Goal: Task Accomplishment & Management: Use online tool/utility

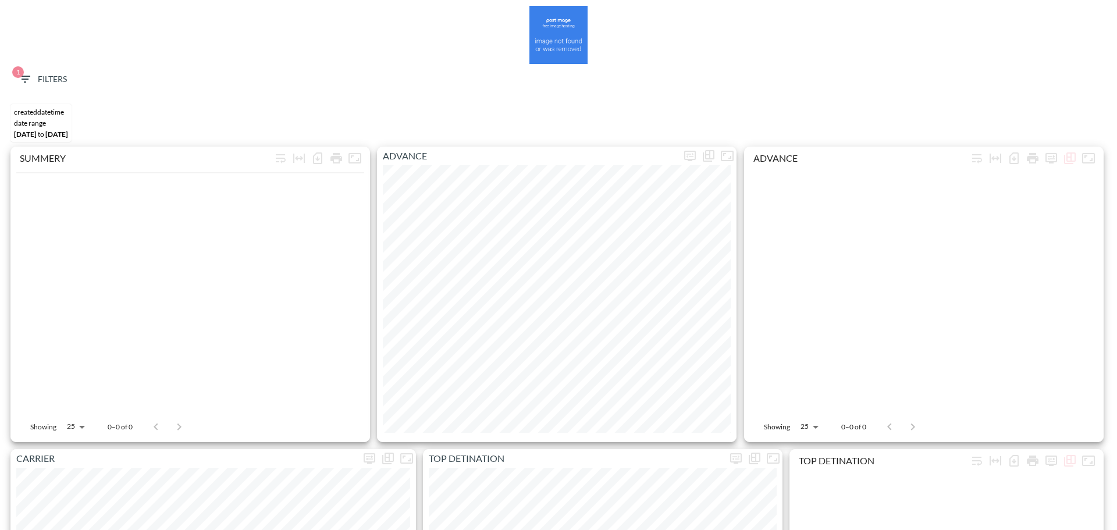
click at [66, 79] on span "1 Filters" at bounding box center [42, 79] width 49 height 15
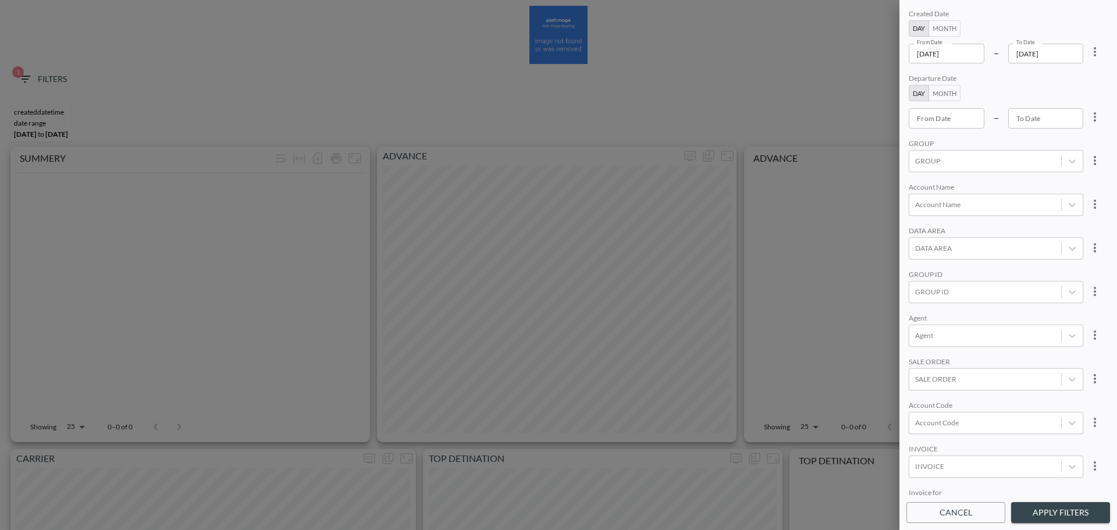
click at [1092, 58] on icon "more" at bounding box center [1094, 52] width 14 height 14
click at [1069, 90] on ul "Clear" at bounding box center [1051, 78] width 105 height 30
click at [1069, 88] on li "Clear" at bounding box center [1051, 78] width 105 height 21
type input "YYYY-MM-DD"
click at [950, 115] on input "YYYY-MM-DD" at bounding box center [946, 118] width 76 height 20
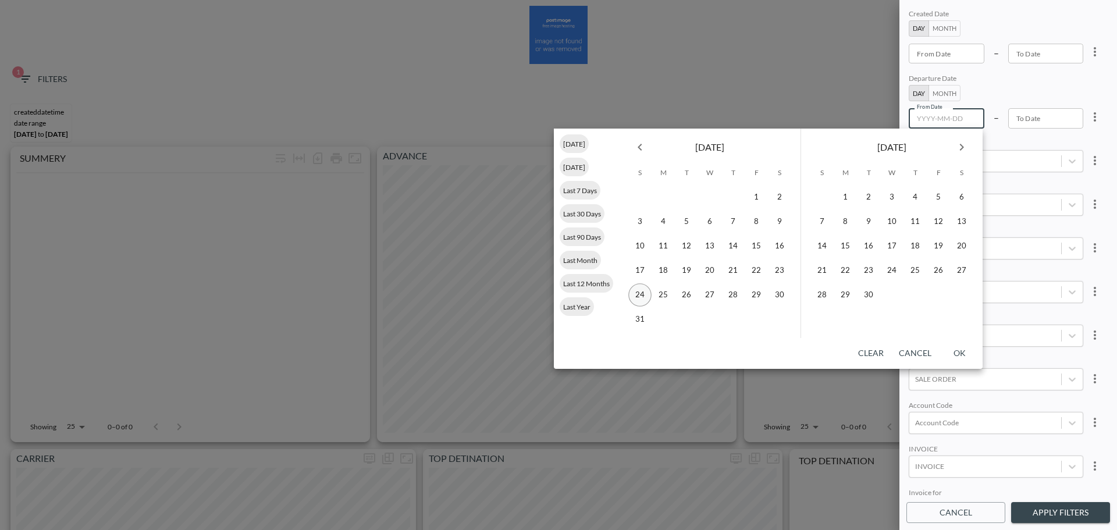
click at [638, 294] on button "24" at bounding box center [639, 294] width 23 height 23
type input "[DATE]"
type input "YYYY-MM-DD"
click at [964, 145] on icon "Next month" at bounding box center [961, 147] width 14 height 14
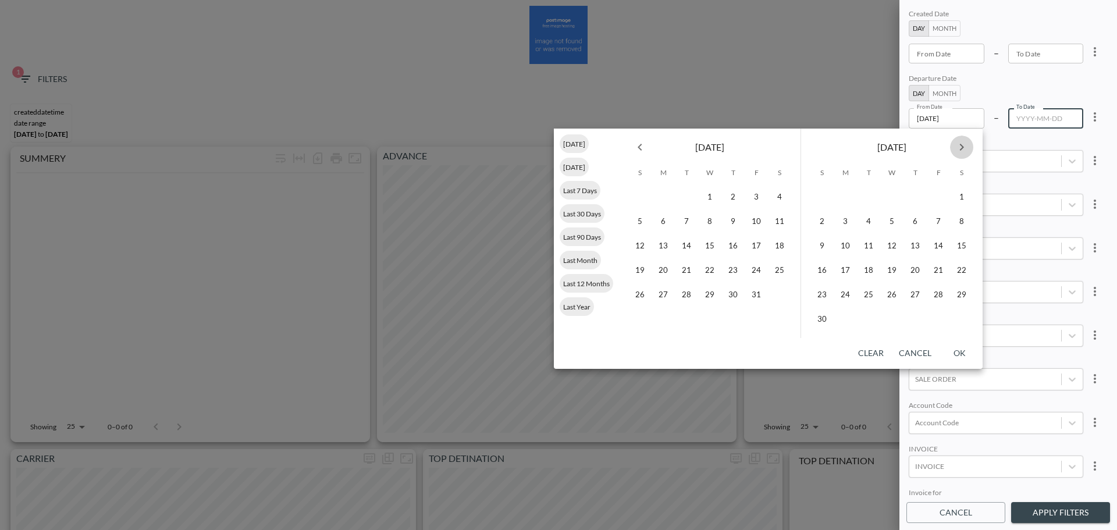
click at [964, 145] on icon "Next month" at bounding box center [961, 147] width 14 height 14
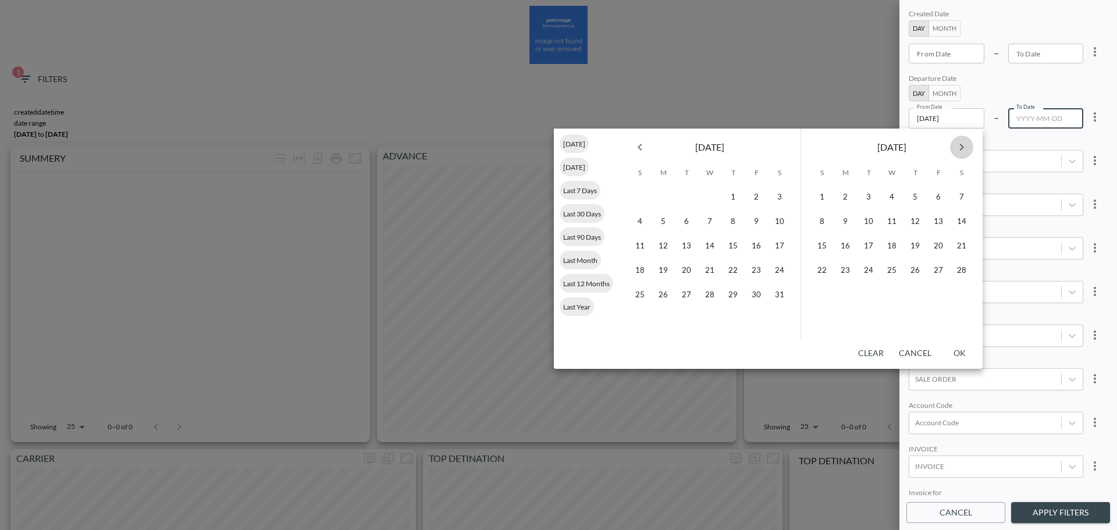
click at [964, 145] on icon "Next month" at bounding box center [961, 147] width 14 height 14
click at [936, 296] on button "31" at bounding box center [937, 294] width 23 height 23
type input "[DATE]"
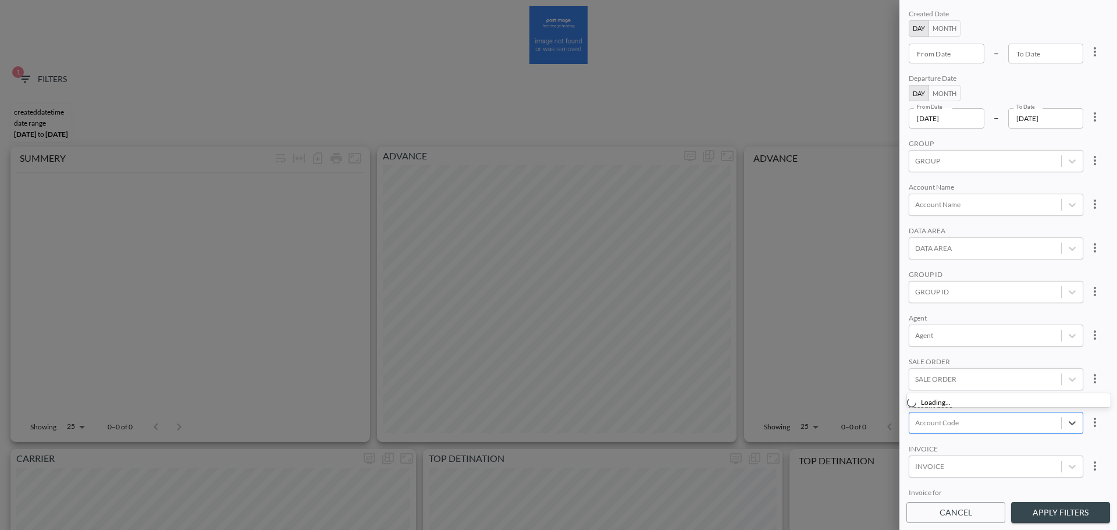
click at [948, 422] on div at bounding box center [985, 422] width 140 height 11
click at [918, 362] on input "IBXV" at bounding box center [917, 364] width 24 height 24
type input "ibx"
click at [1004, 317] on div "Agent" at bounding box center [995, 318] width 174 height 11
click at [1062, 515] on button "Apply Filters" at bounding box center [1060, 513] width 99 height 22
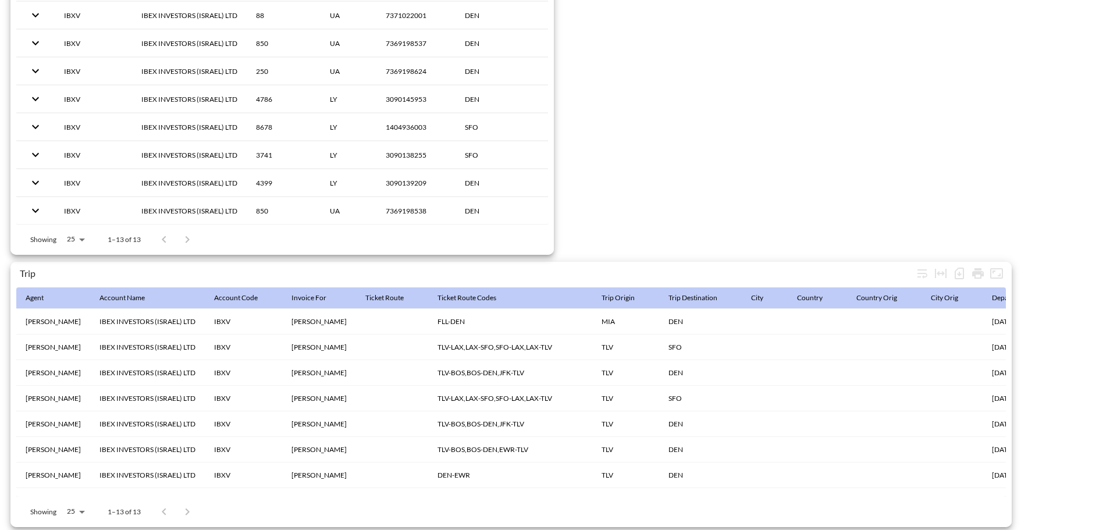
scroll to position [1829, 0]
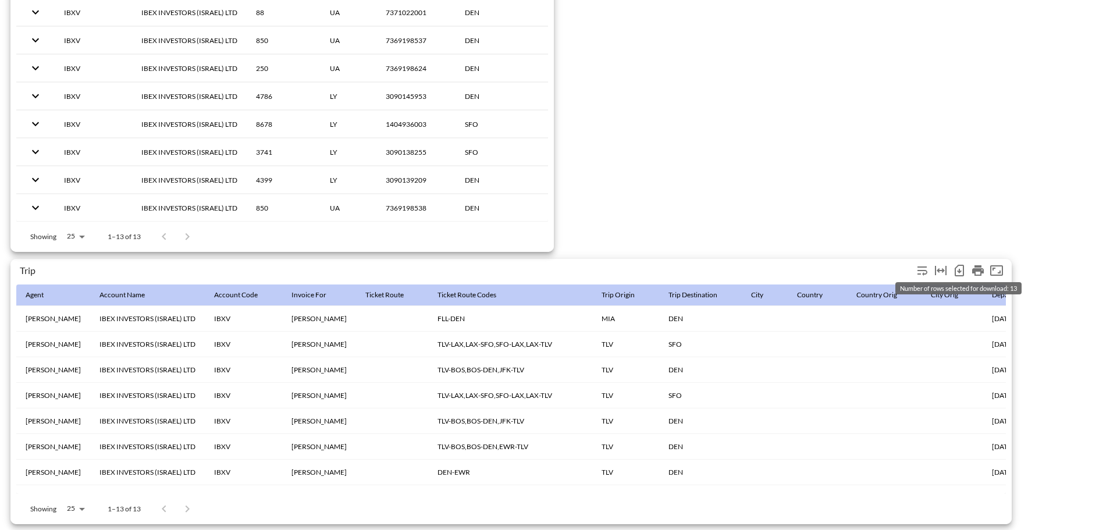
click at [964, 263] on icon "Number of rows selected for download: 13" at bounding box center [959, 270] width 14 height 14
